Goal: Complete application form

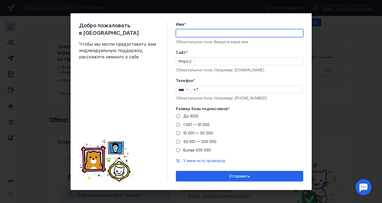
click at [213, 34] on input "Имя *" at bounding box center [239, 32] width 127 height 7
type input "[PERSON_NAME]"
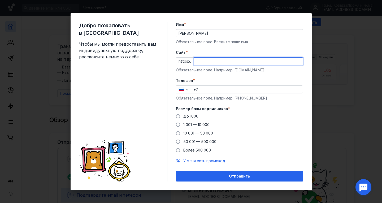
click at [205, 61] on input "Cайт *" at bounding box center [248, 61] width 109 height 7
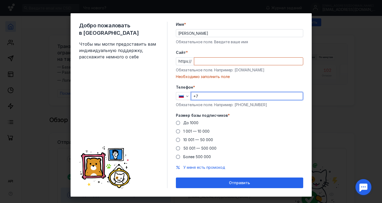
click at [202, 89] on div "Телефон * +7 Обязательное поле. Например: [PHONE_NUMBER]" at bounding box center [239, 96] width 127 height 23
type input "[PHONE_NUMBER]"
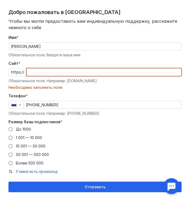
click at [81, 75] on input "Cайт *" at bounding box center [104, 72] width 155 height 7
paste input "[DOMAIN_NAME][URL]"
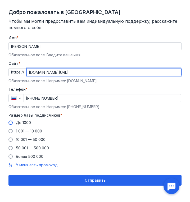
type input "[DOMAIN_NAME][URL]"
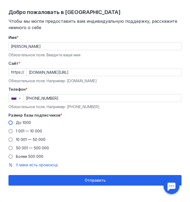
click at [10, 121] on label "До 1000" at bounding box center [19, 122] width 23 height 5
click at [0, 0] on input "До 1000" at bounding box center [0, 0] width 0 height 0
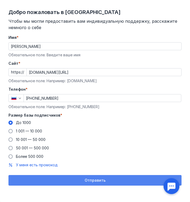
click at [79, 180] on div "Отправить" at bounding box center [95, 181] width 168 height 5
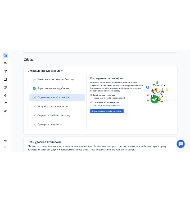
scroll to position [102, 0]
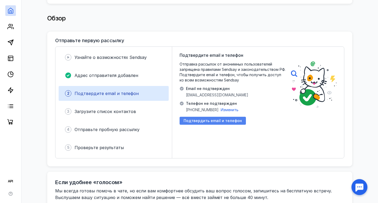
click at [193, 118] on span "Подтвердить email и телефон" at bounding box center [212, 120] width 58 height 5
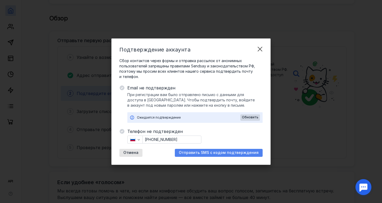
click at [197, 153] on span "Отправить SMS с кодом подтверждения" at bounding box center [219, 152] width 80 height 5
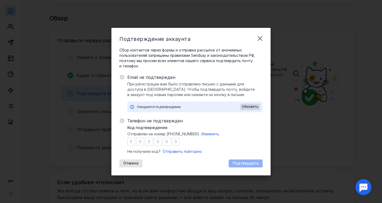
type input "1"
type input "3"
type input "5"
type input "3"
type input "2"
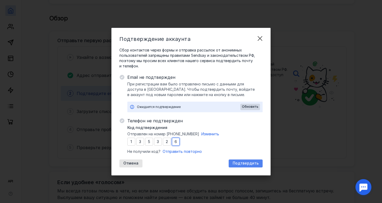
type input "6"
click at [243, 161] on span "Подтвердить" at bounding box center [245, 163] width 26 height 5
